Goal: Navigation & Orientation: Understand site structure

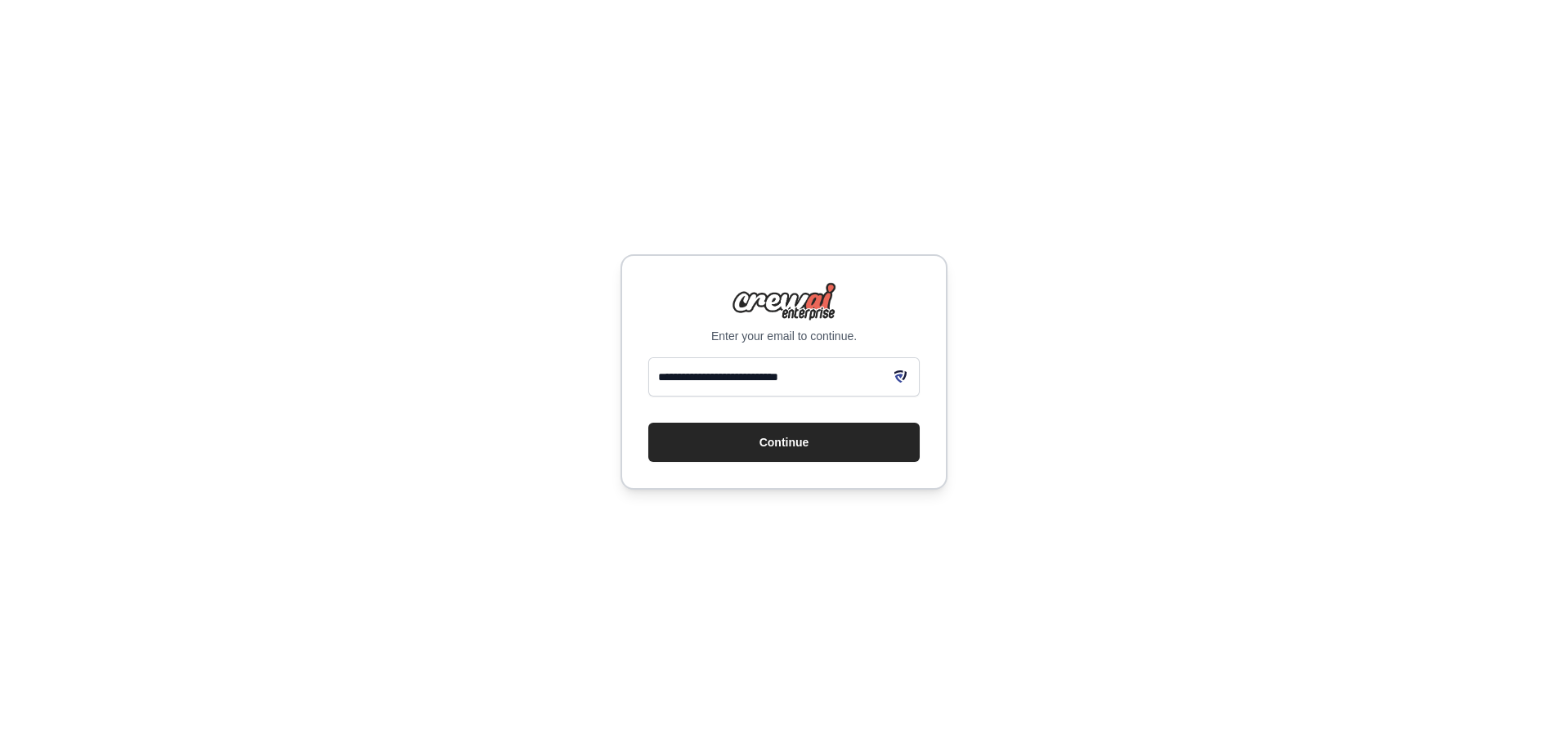
type input "**********"
click at [648, 423] on button "Continue" at bounding box center [784, 442] width 271 height 39
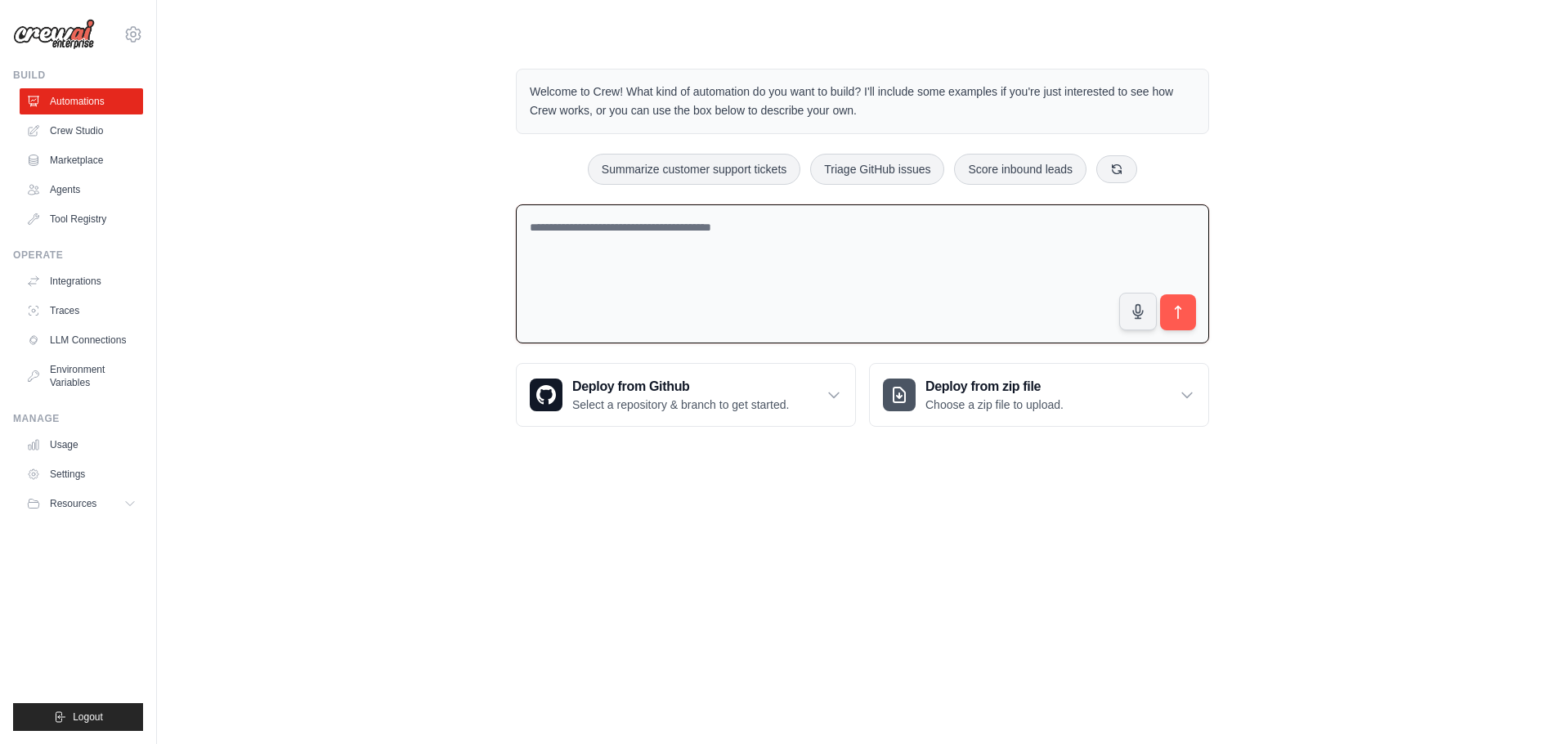
click at [638, 249] on textarea at bounding box center [862, 274] width 693 height 140
click at [923, 560] on body "alexandre.melliere@apibees.io Settings Build Automations Crew Studio Resources …" at bounding box center [784, 372] width 1568 height 744
click at [83, 137] on link "Crew Studio" at bounding box center [83, 130] width 124 height 26
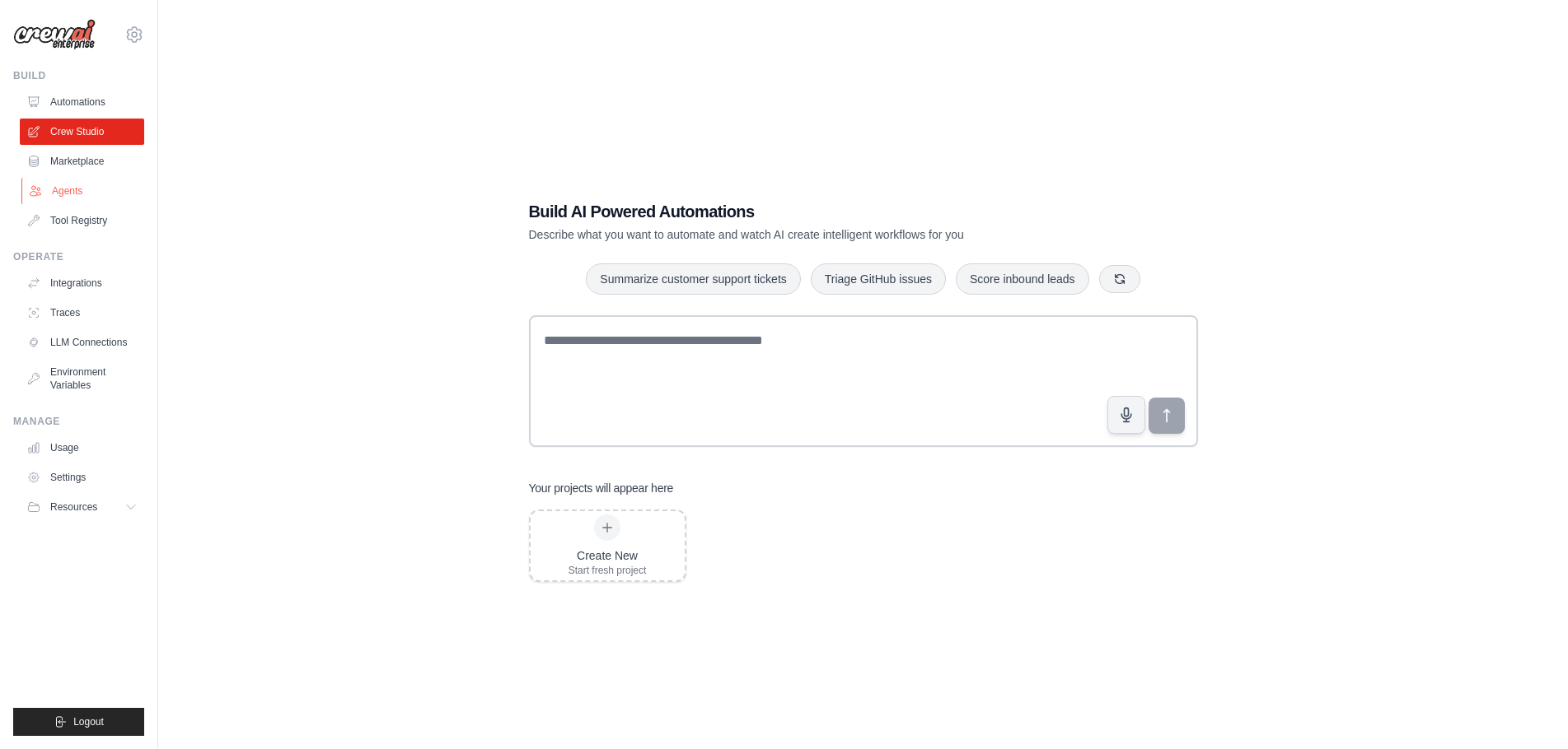
click at [54, 190] on link "Agents" at bounding box center [84, 190] width 125 height 26
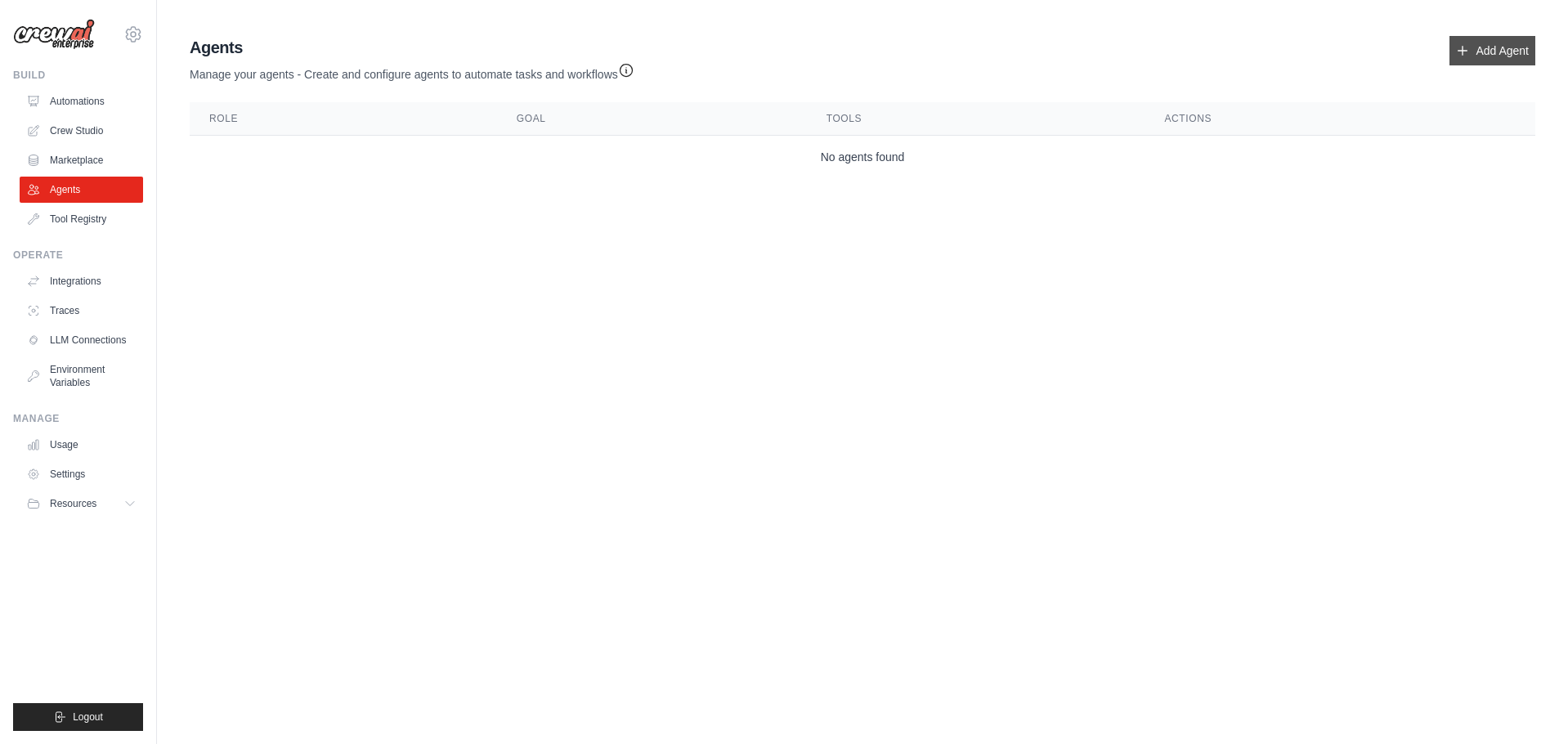
click at [1493, 49] on link "Add Agent" at bounding box center [1492, 51] width 86 height 30
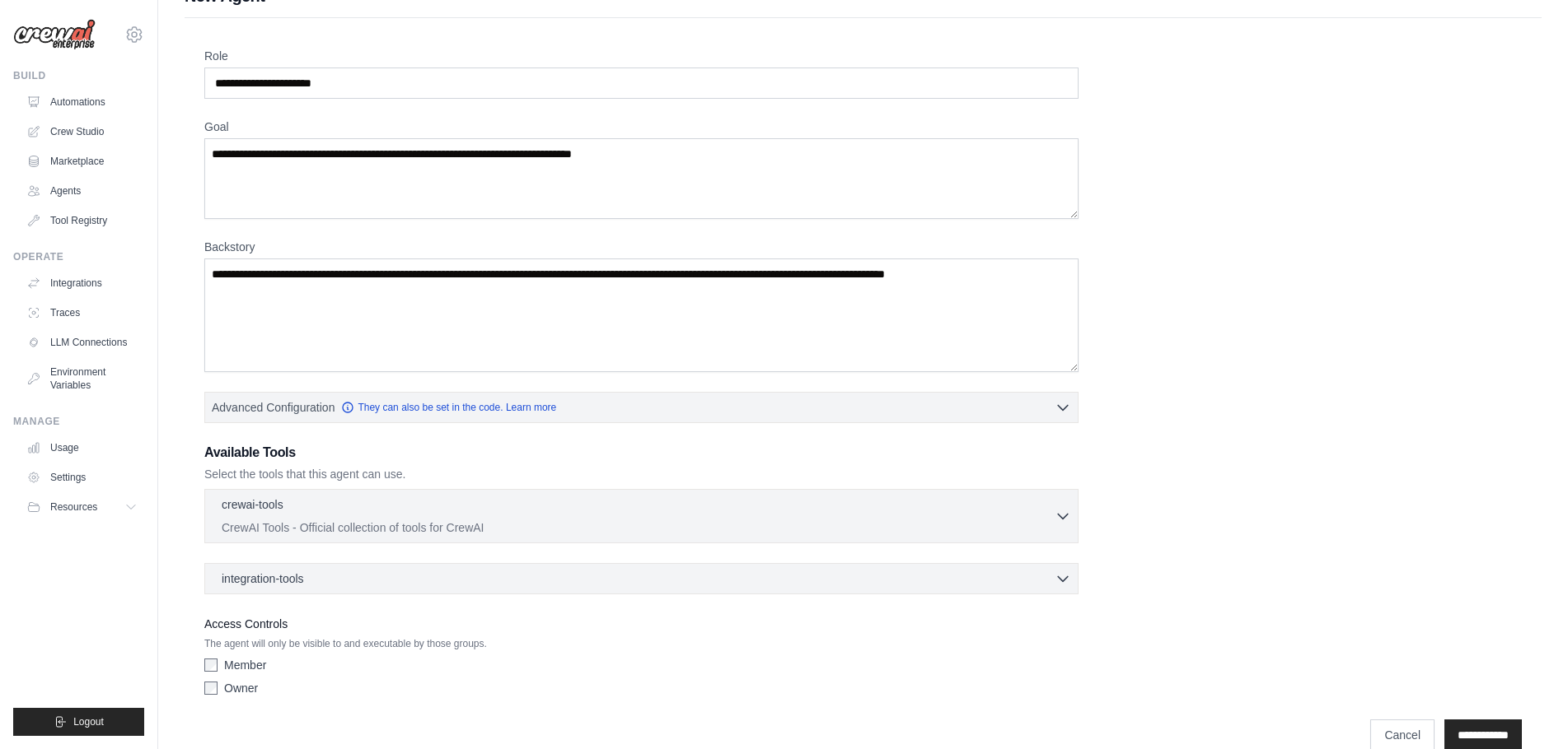
scroll to position [60, 0]
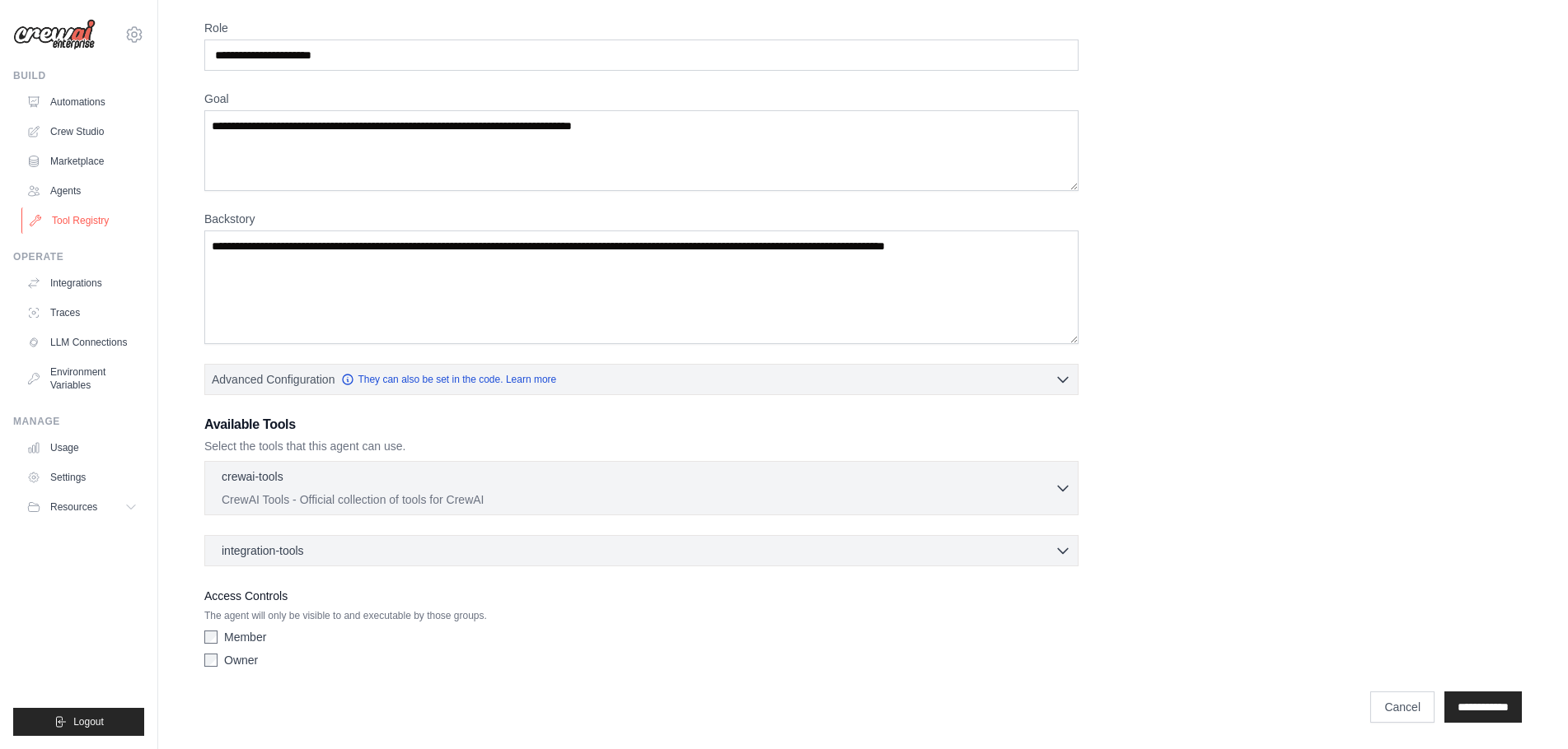
click at [93, 221] on link "Tool Registry" at bounding box center [84, 220] width 125 height 26
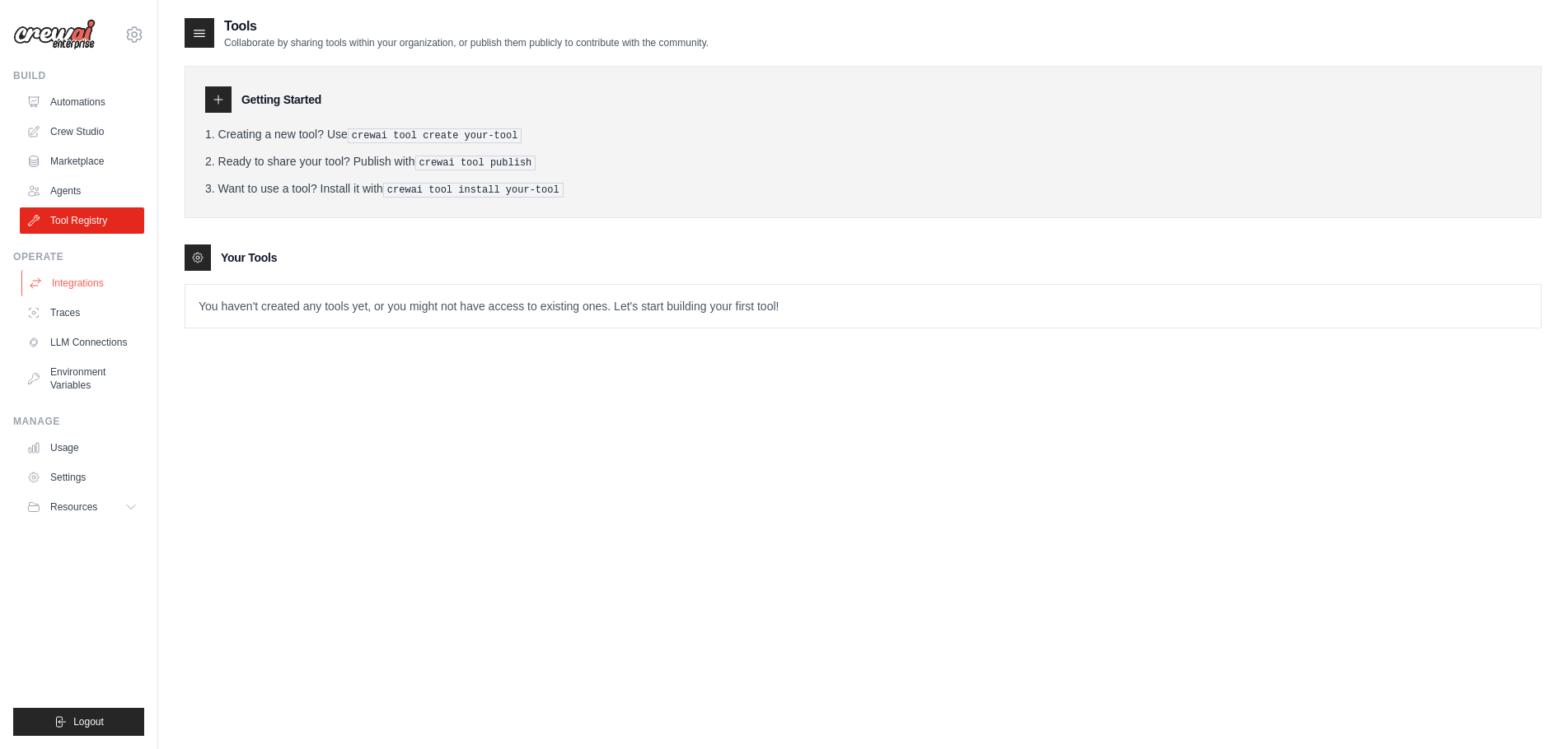
click at [89, 281] on link "Integrations" at bounding box center [84, 283] width 125 height 26
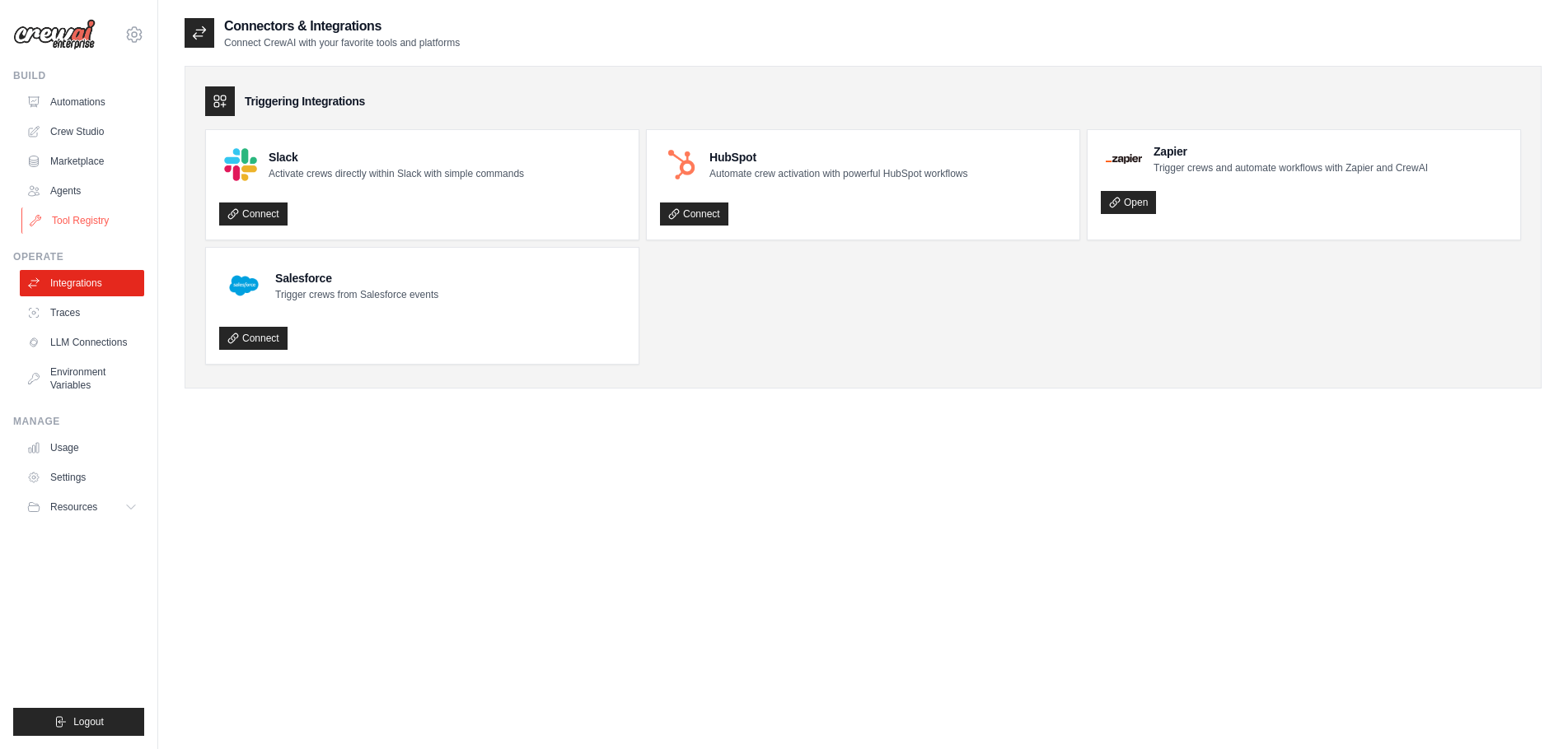
click at [100, 212] on link "Tool Registry" at bounding box center [84, 220] width 125 height 26
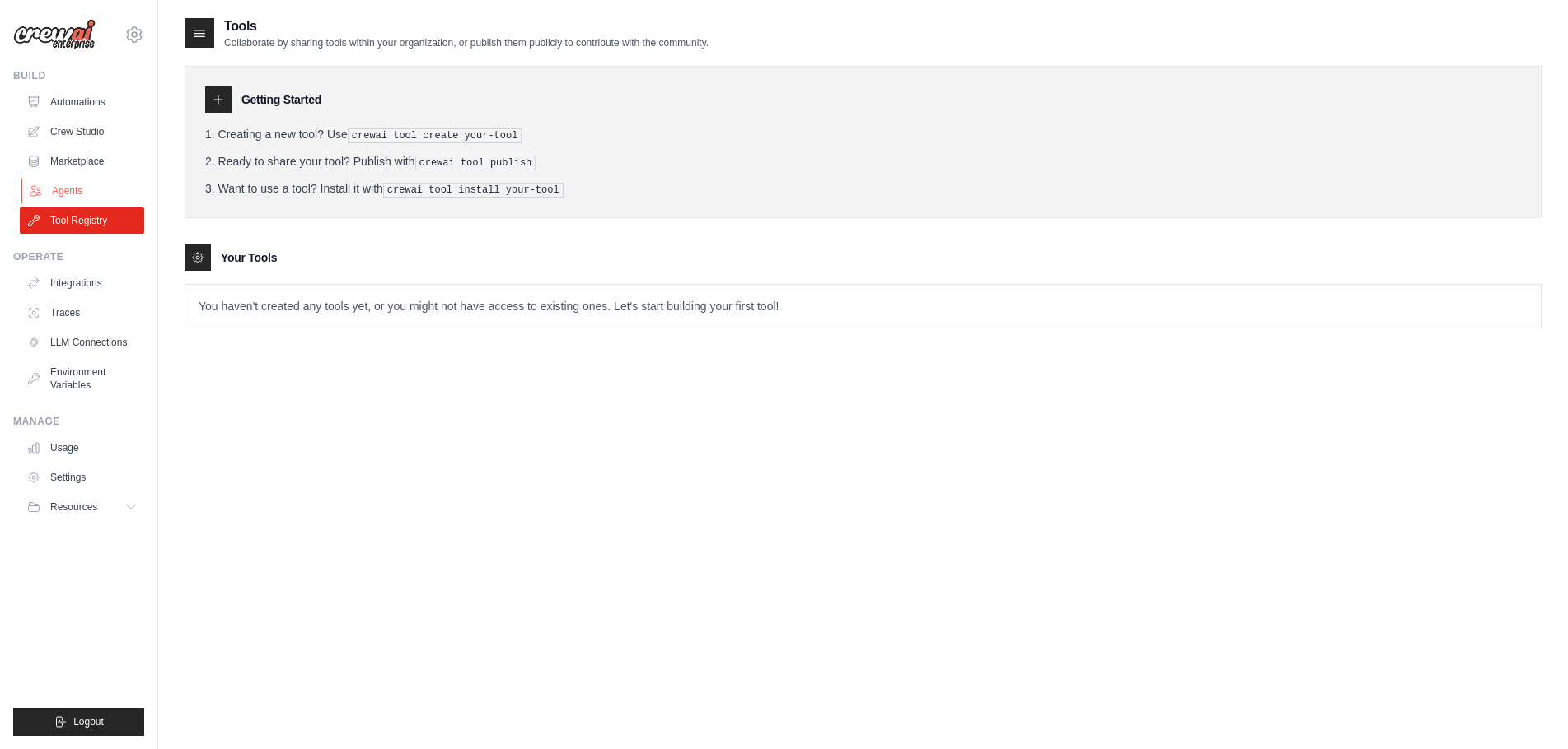
click at [99, 187] on link "Agents" at bounding box center [84, 190] width 125 height 26
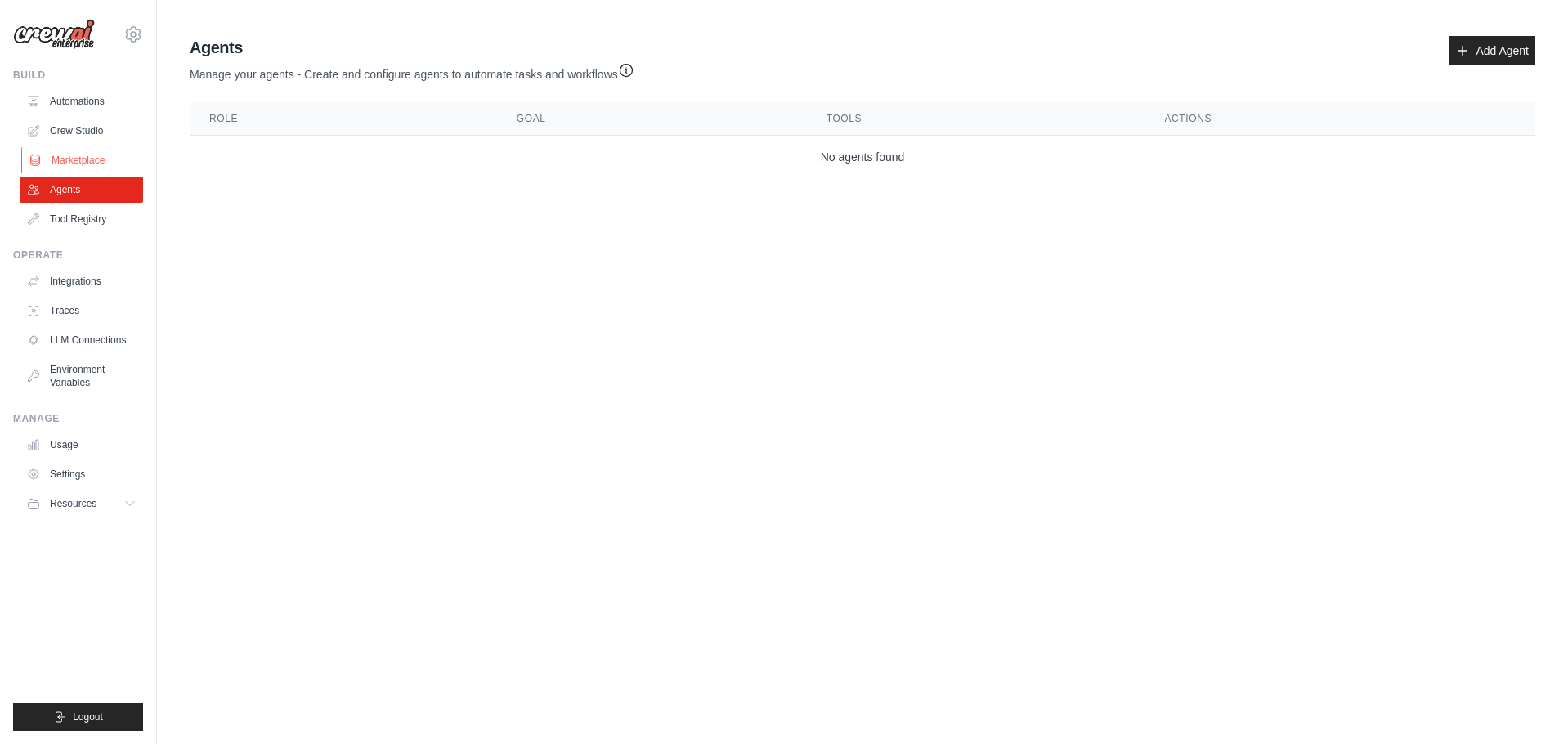
click at [99, 165] on link "Marketplace" at bounding box center [83, 160] width 124 height 26
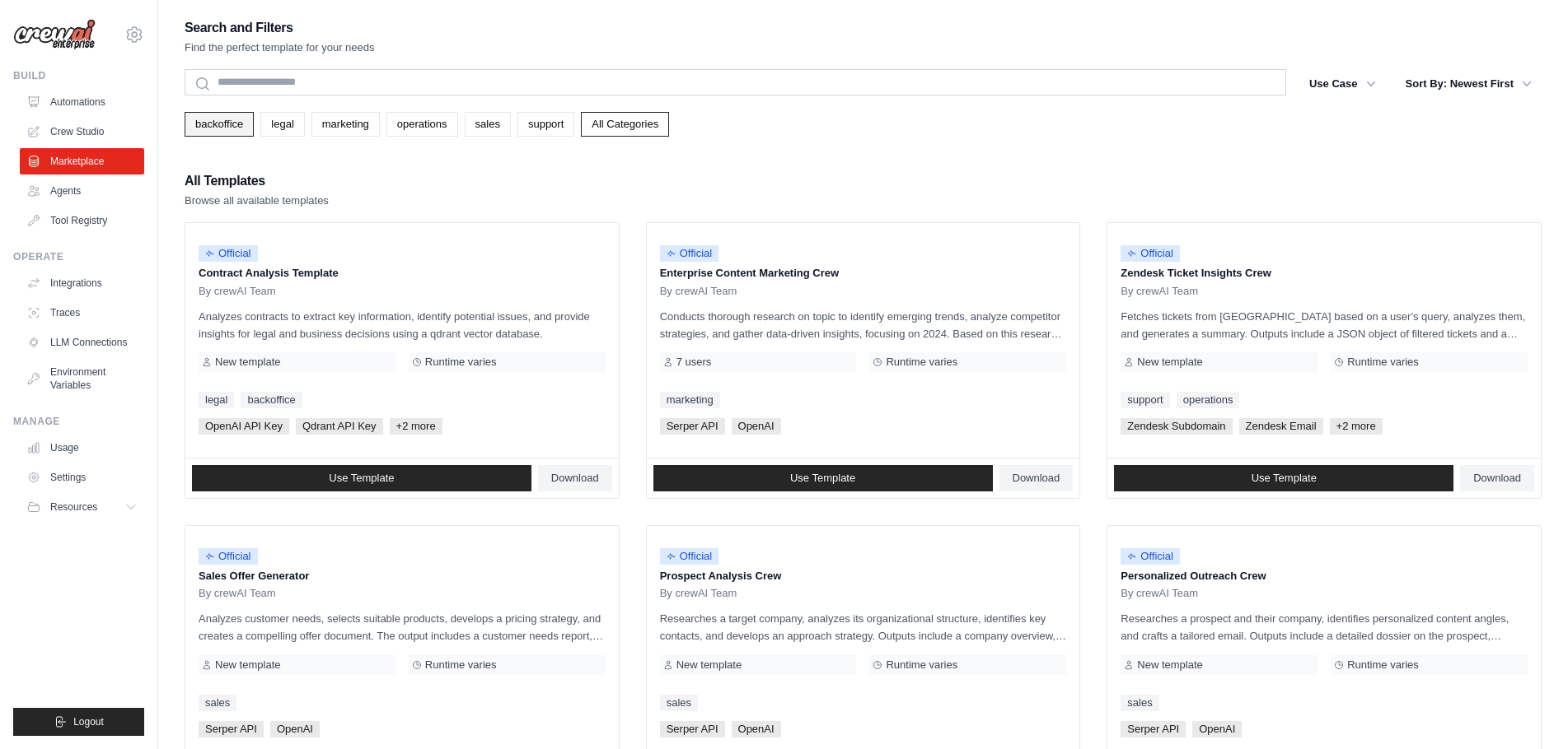
click at [207, 124] on link "backoffice" at bounding box center [219, 124] width 69 height 25
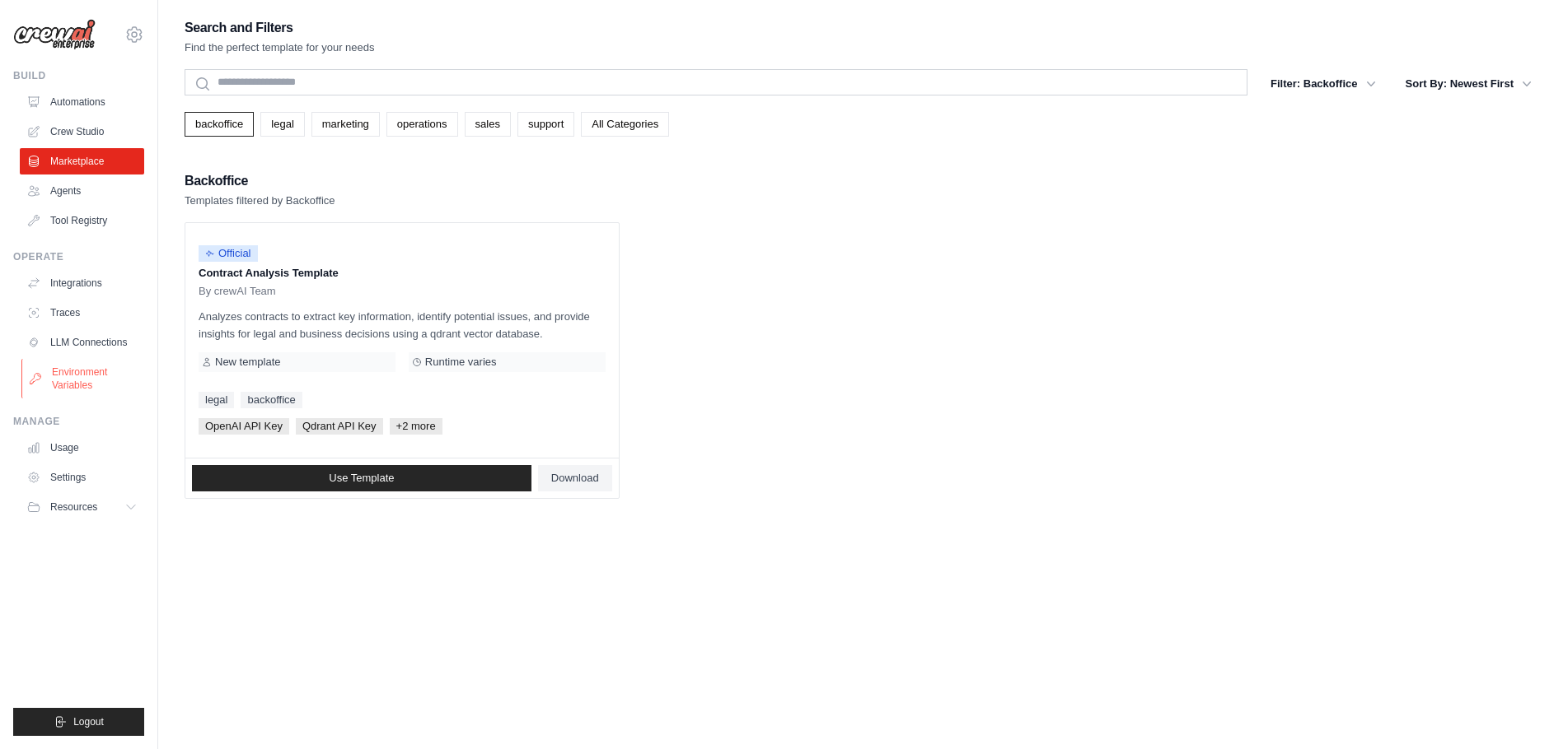
click at [88, 366] on link "Environment Variables" at bounding box center [84, 378] width 125 height 39
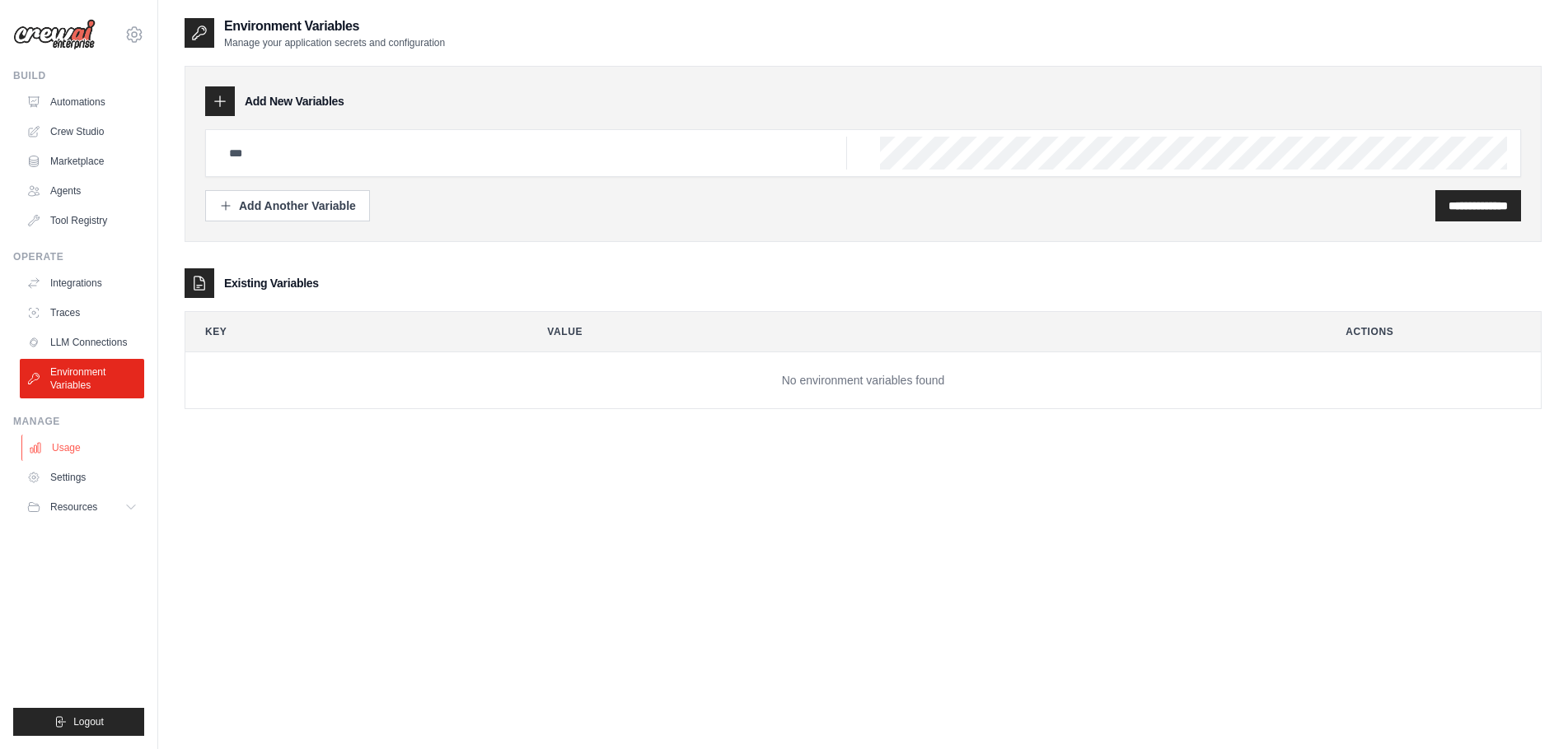
click at [63, 446] on link "Usage" at bounding box center [84, 448] width 125 height 26
